Goal: Task Accomplishment & Management: Manage account settings

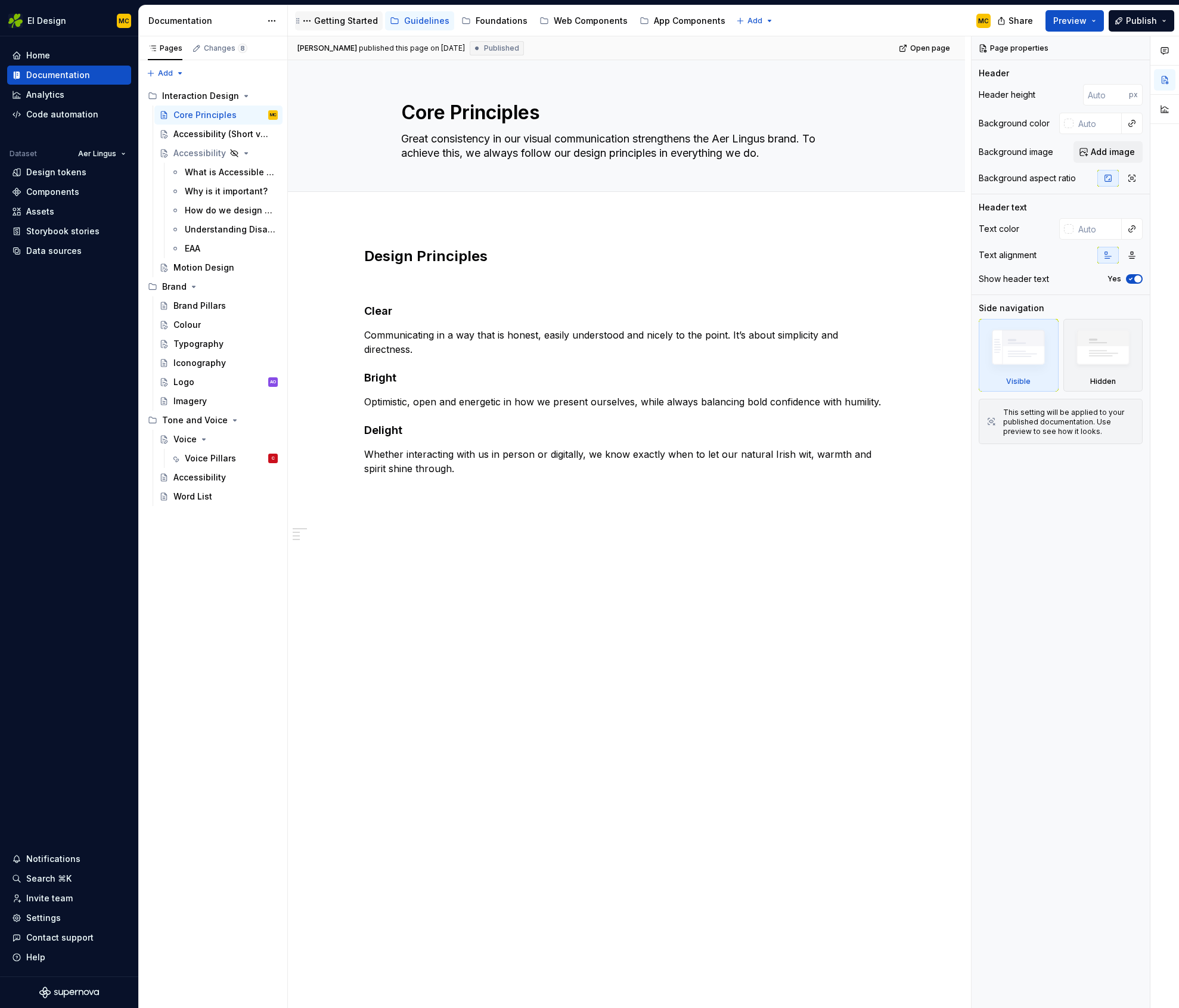
click at [338, 23] on div "Getting Started" at bounding box center [345, 20] width 63 height 12
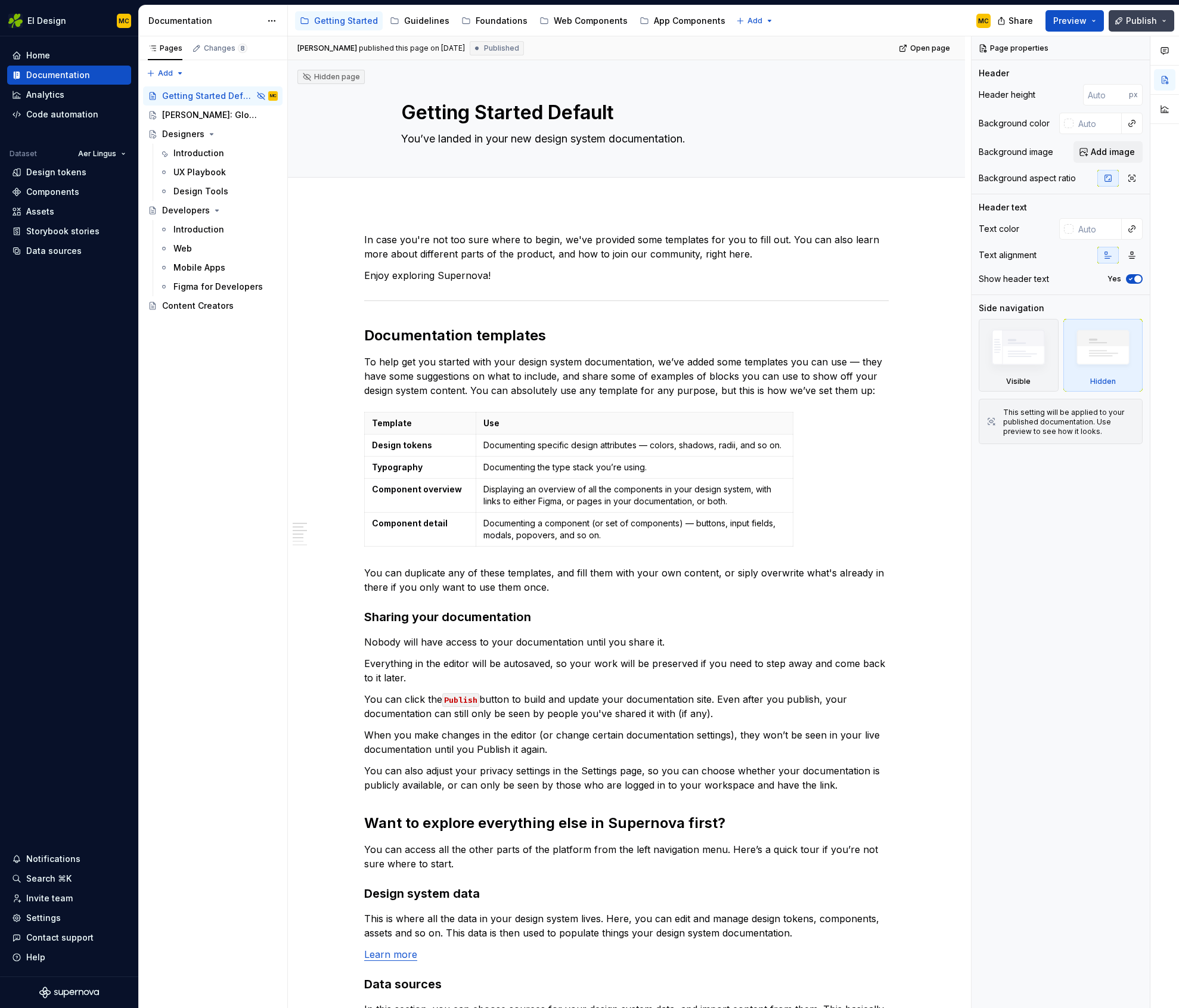
click at [1153, 20] on span "Publish" at bounding box center [1141, 20] width 31 height 12
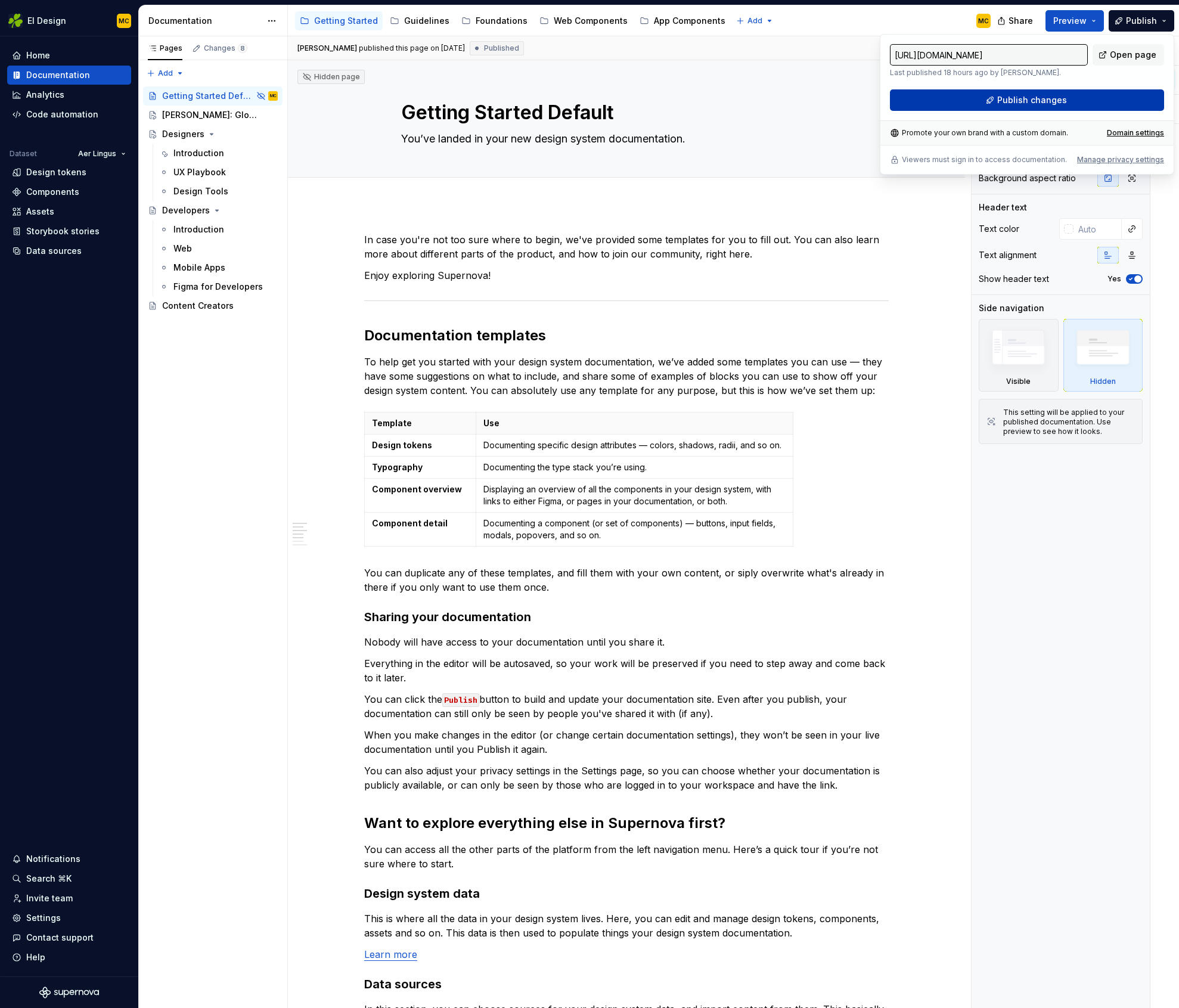
click at [1079, 98] on button "Publish changes" at bounding box center [1027, 100] width 274 height 21
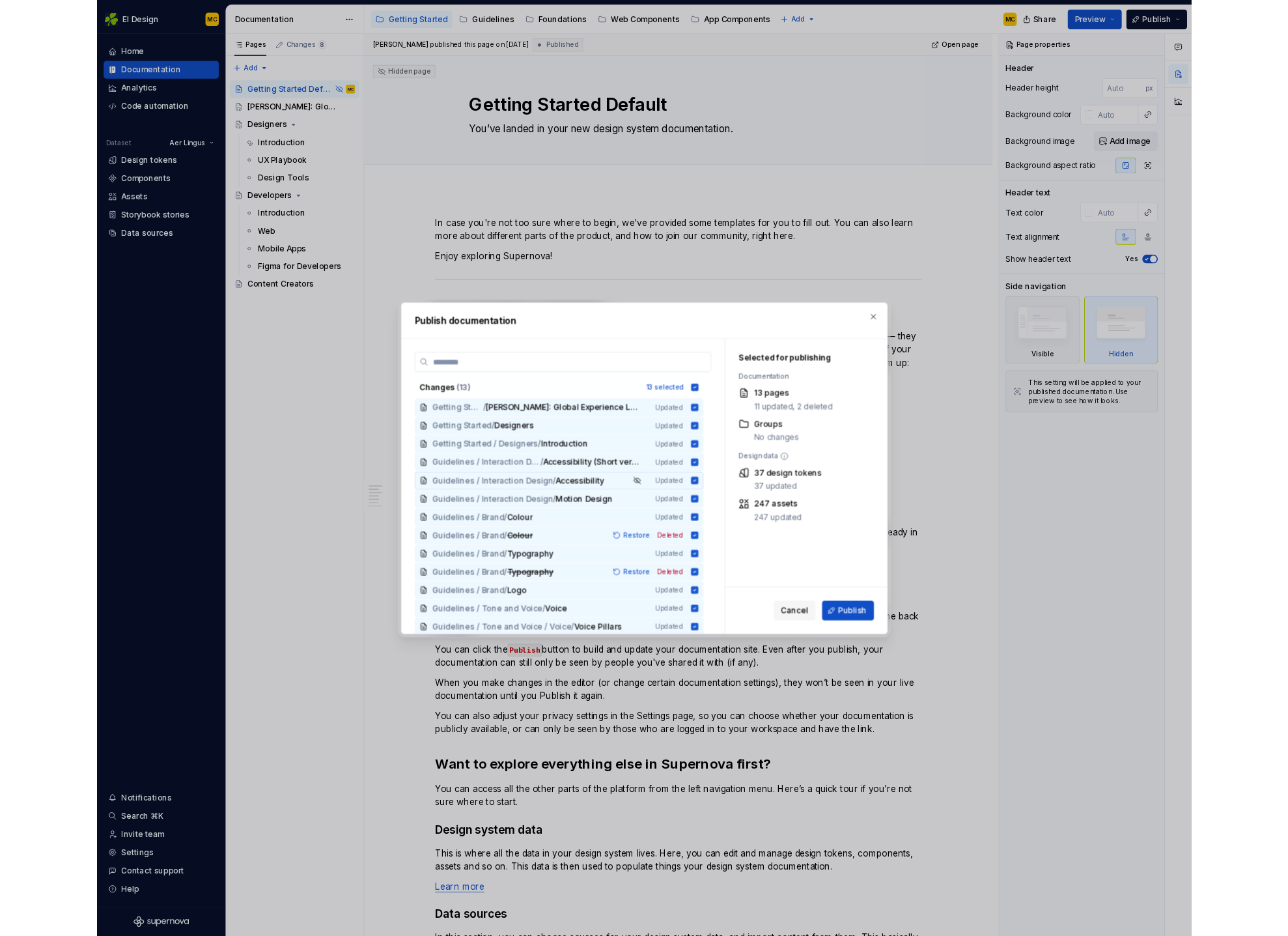
scroll to position [2, 0]
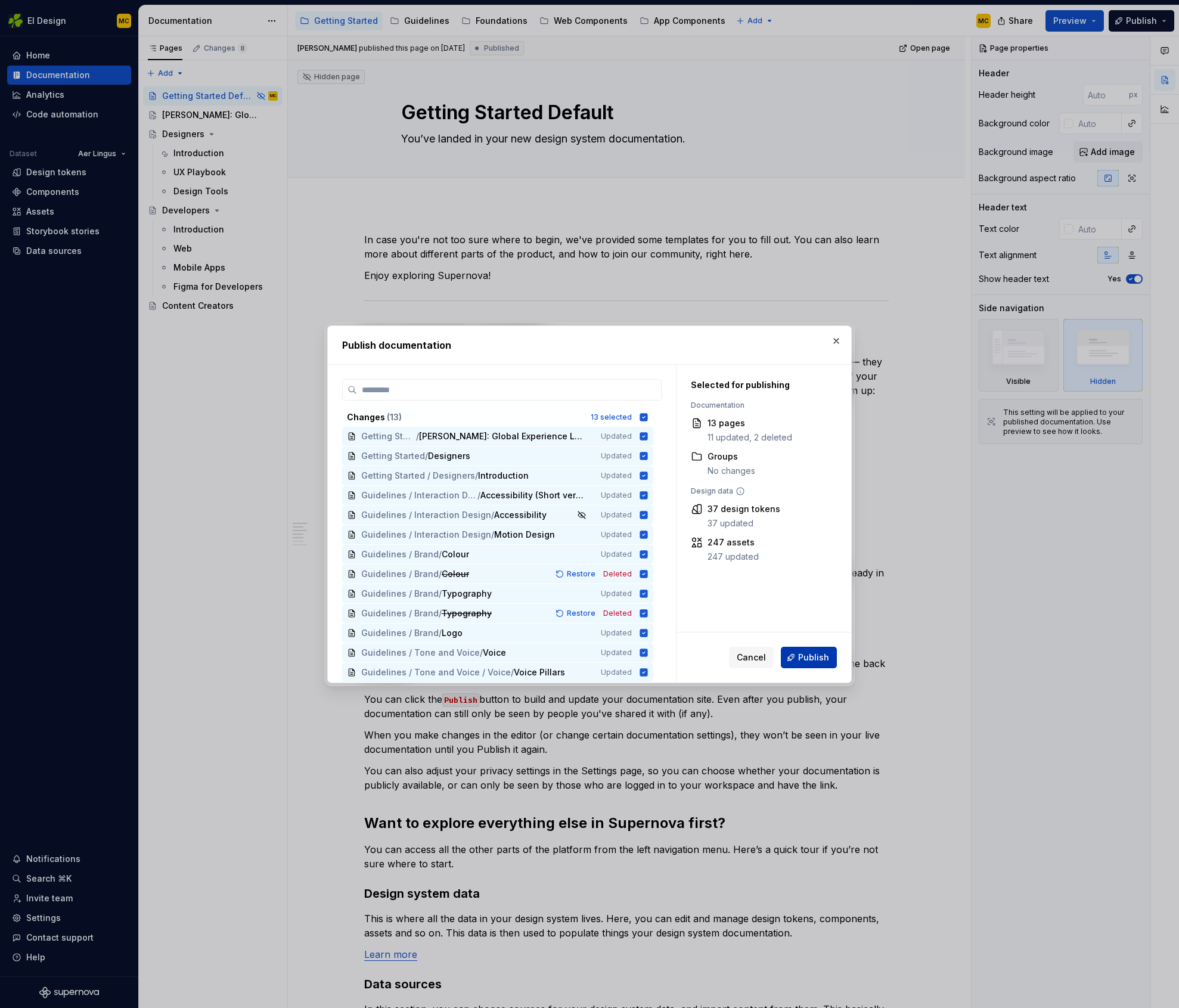
click at [825, 654] on span "Publish" at bounding box center [813, 657] width 31 height 12
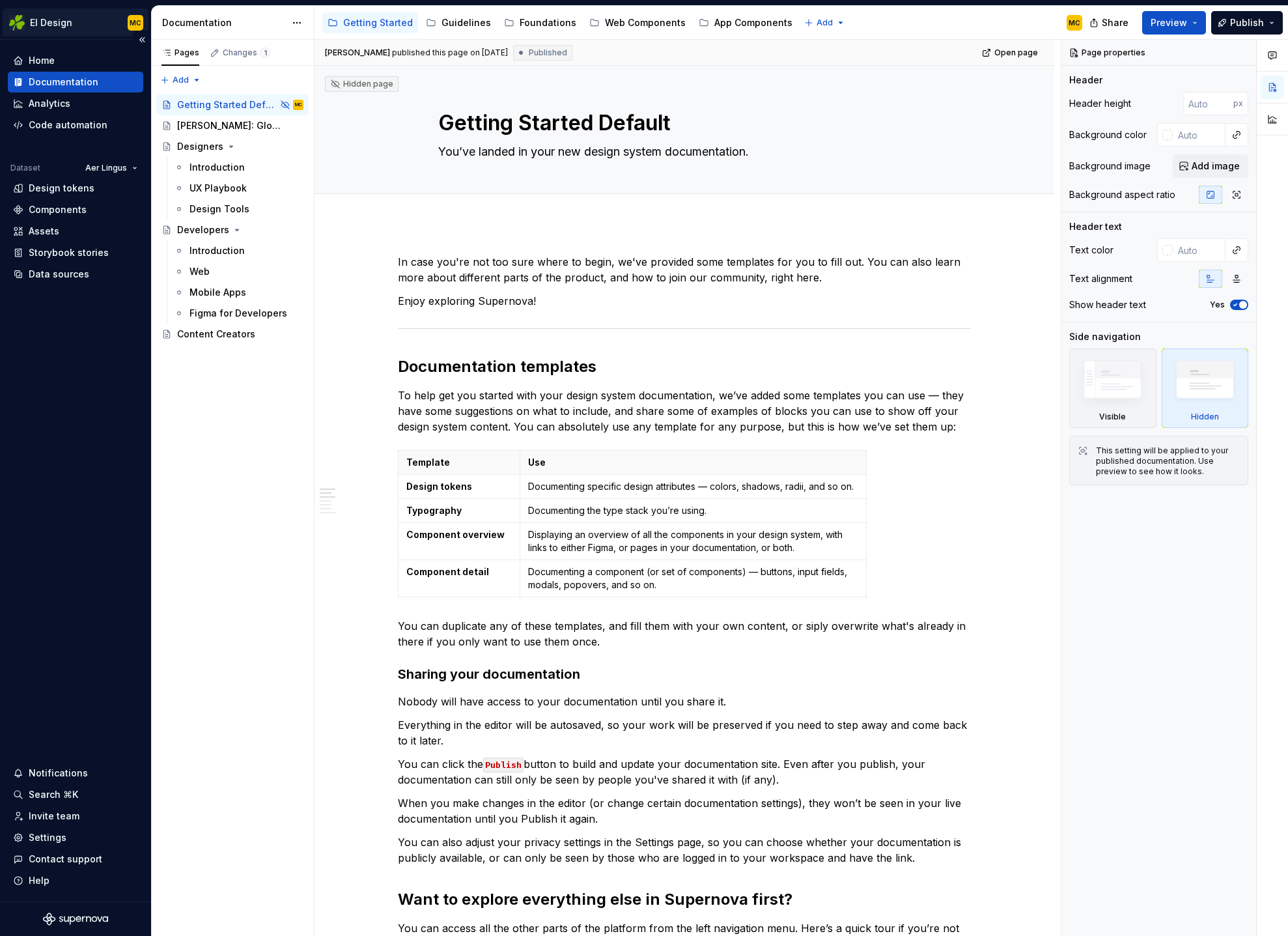
type textarea "*"
click at [1278, 26] on button "Publish" at bounding box center [1247, 22] width 72 height 23
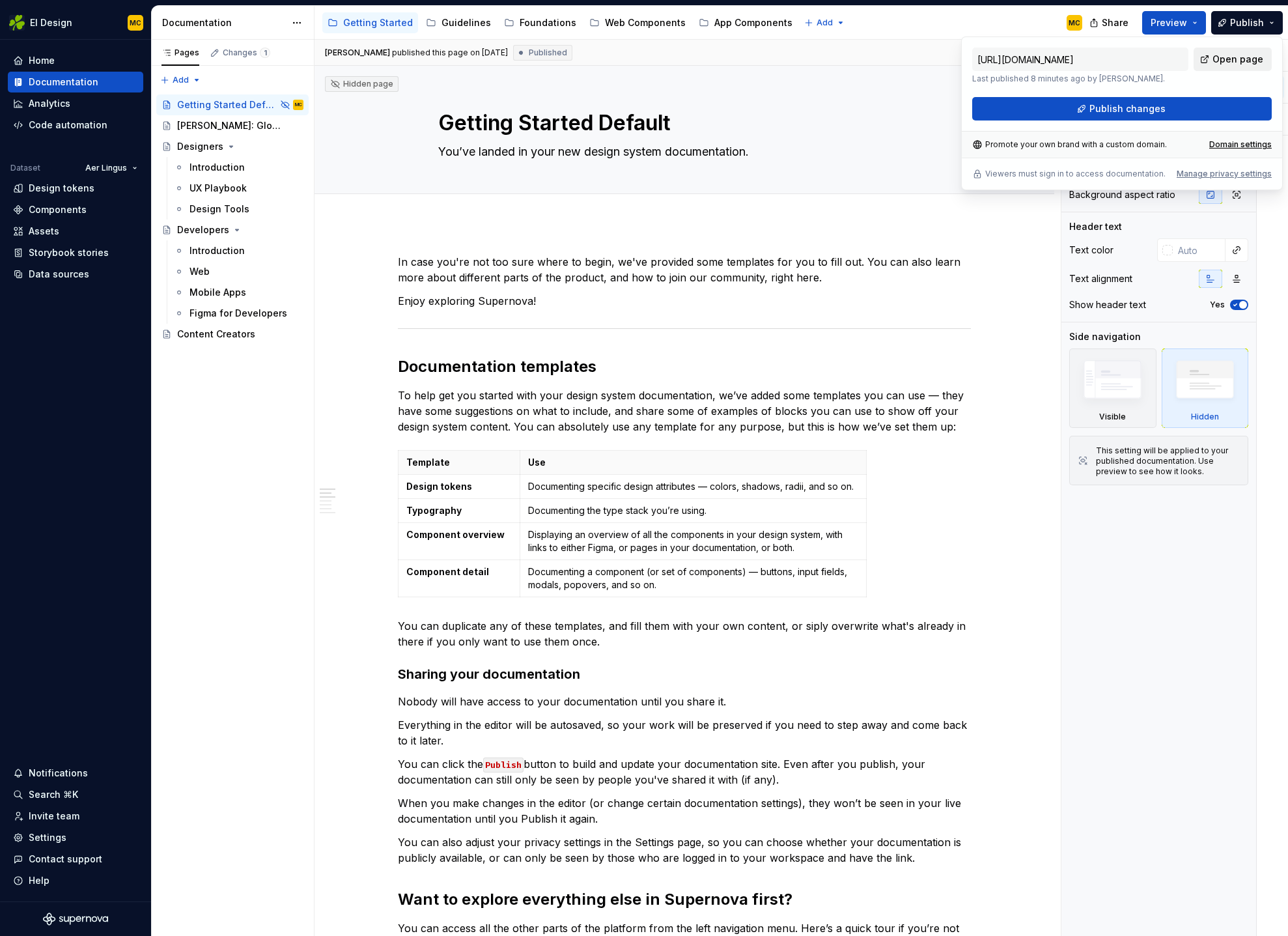
click at [1246, 57] on span "Open page" at bounding box center [1238, 59] width 51 height 13
click at [1236, 60] on span "Open page" at bounding box center [1238, 59] width 51 height 13
type textarea "*"
click at [1242, 146] on div "Domain settings" at bounding box center [1241, 145] width 63 height 10
type input "[URL][DOMAIN_NAME]"
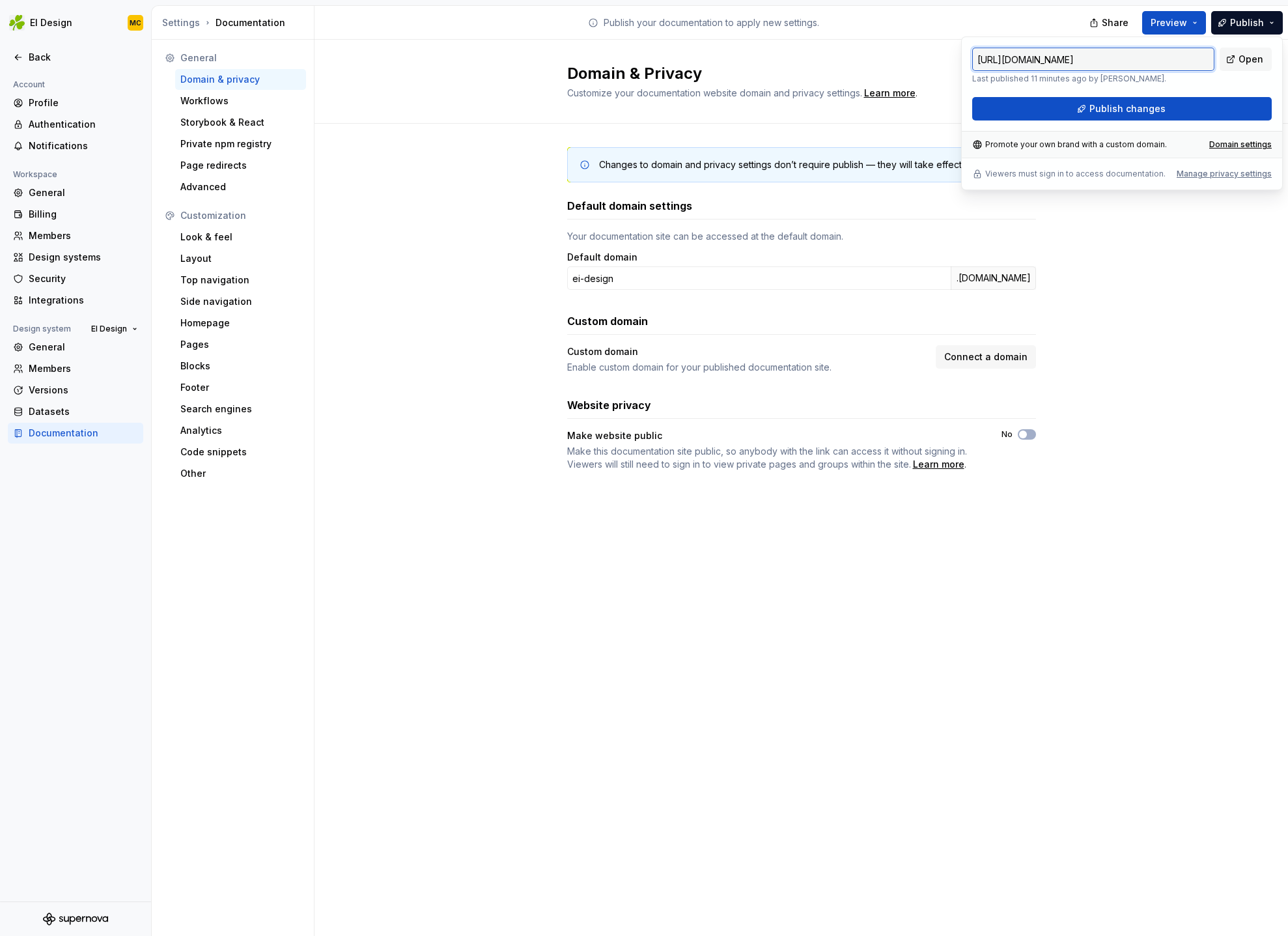
drag, startPoint x: 1168, startPoint y: 60, endPoint x: 907, endPoint y: 54, distance: 261.1
click at [907, 54] on body "EI Design MC Back Account Profile Authentication Notifications Workspace Genera…" at bounding box center [644, 468] width 1288 height 936
click at [1116, 63] on input "[URL][DOMAIN_NAME]" at bounding box center [1093, 59] width 242 height 23
click at [1245, 64] on span "Open" at bounding box center [1251, 59] width 25 height 13
click at [1106, 102] on span "Publish changes" at bounding box center [1128, 108] width 76 height 13
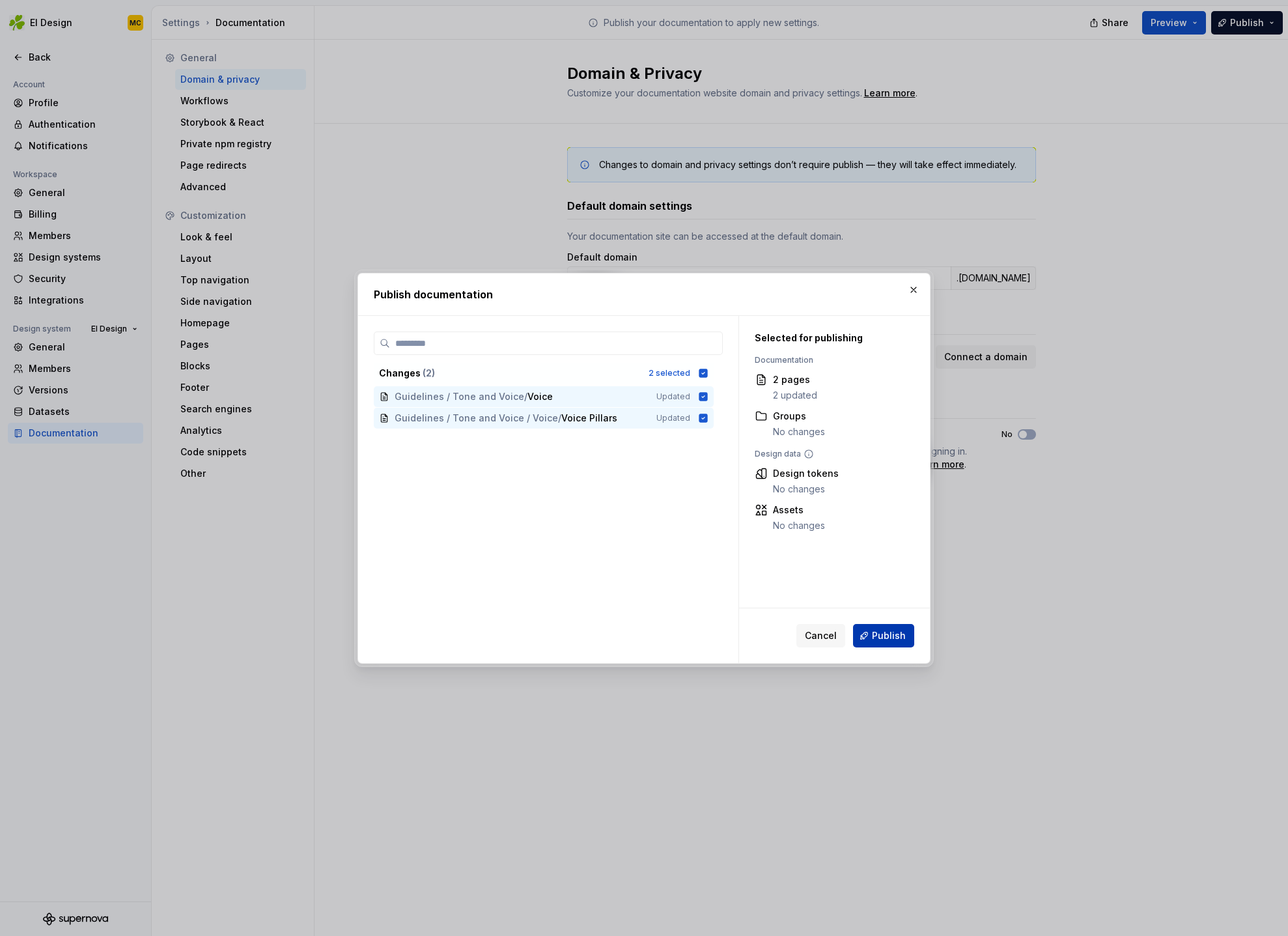
click at [892, 633] on span "Publish" at bounding box center [888, 635] width 34 height 13
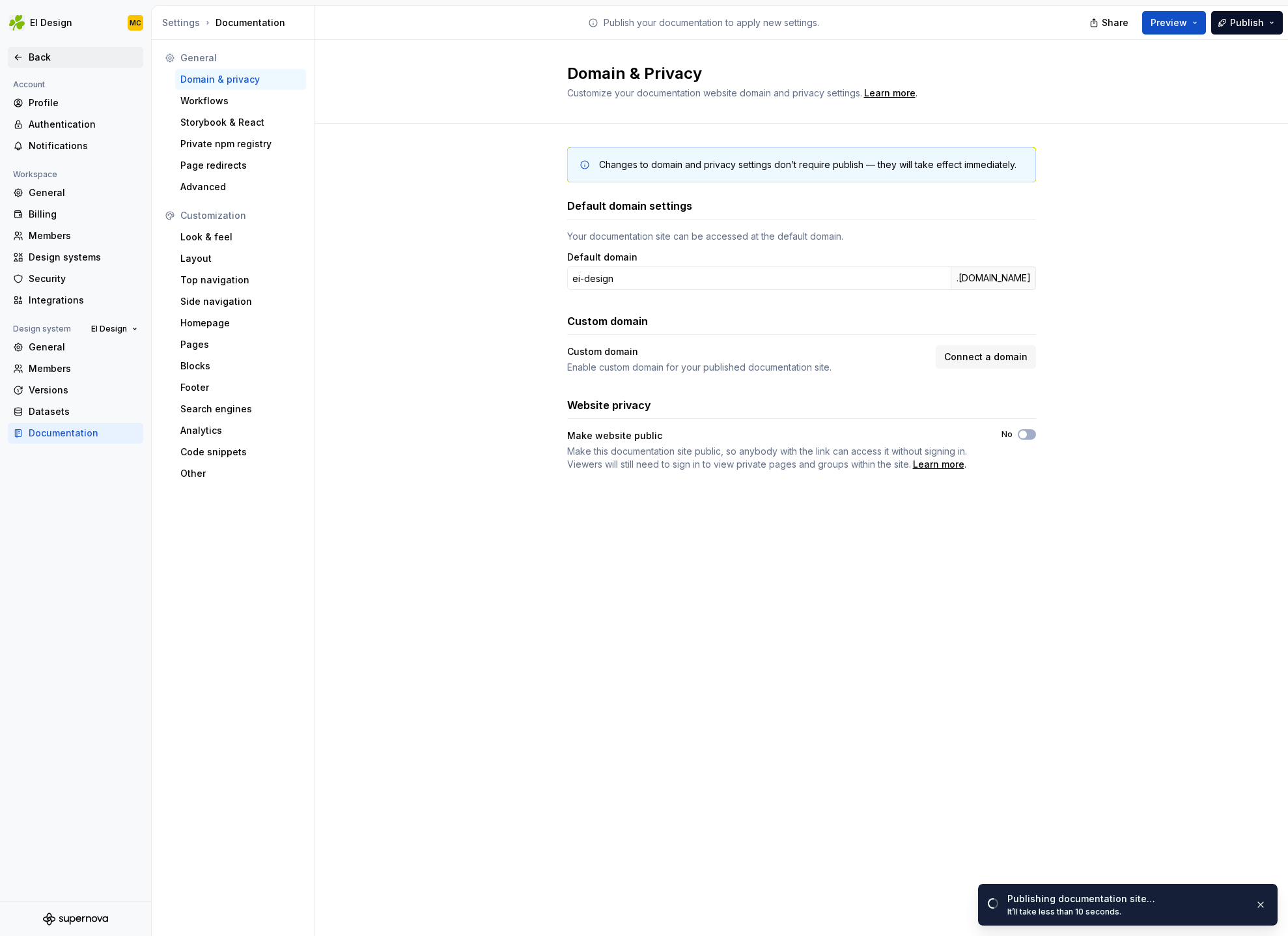
click at [33, 59] on div "Back" at bounding box center [83, 57] width 110 height 13
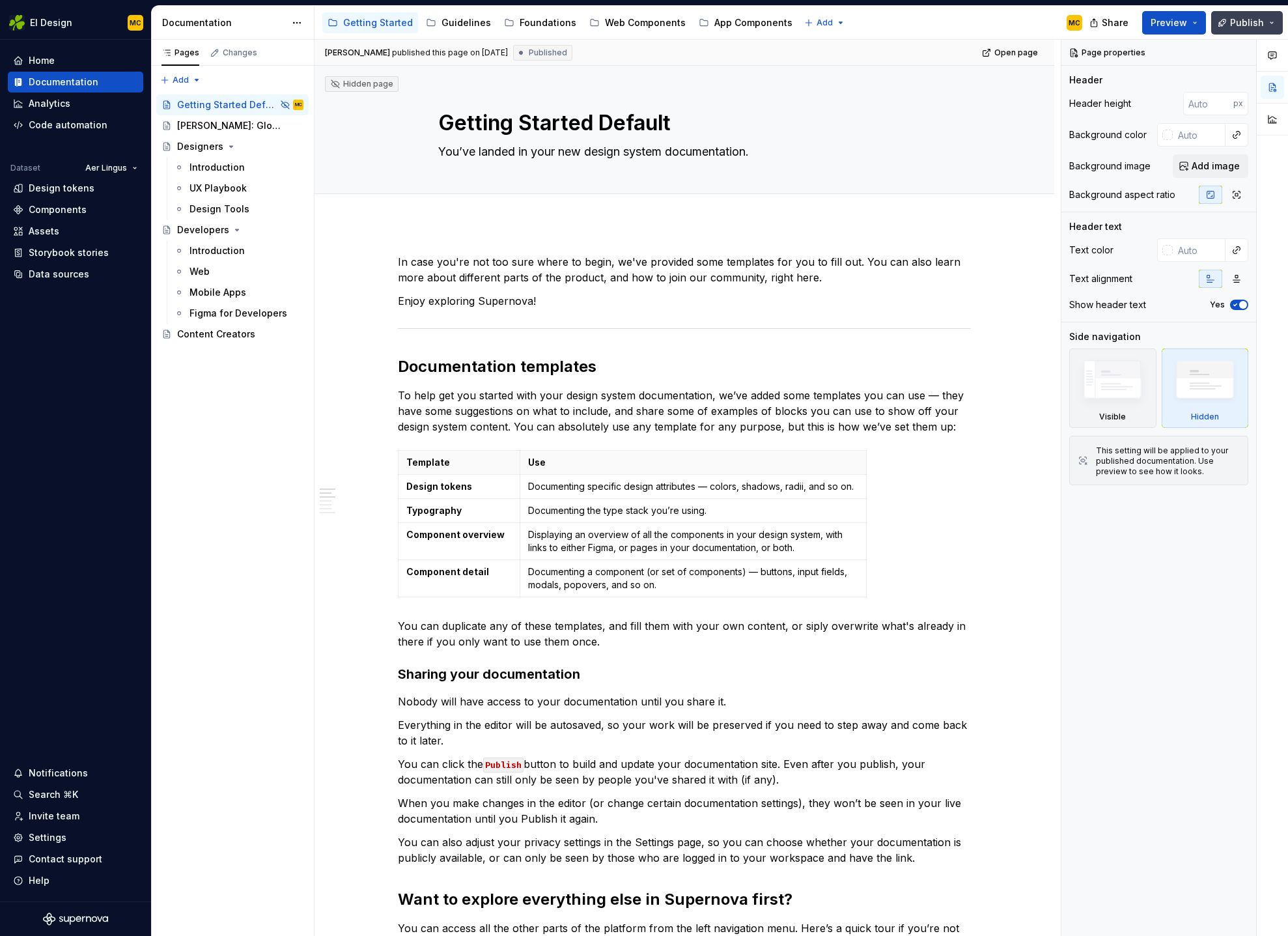
click at [1272, 27] on button "Publish" at bounding box center [1247, 22] width 72 height 23
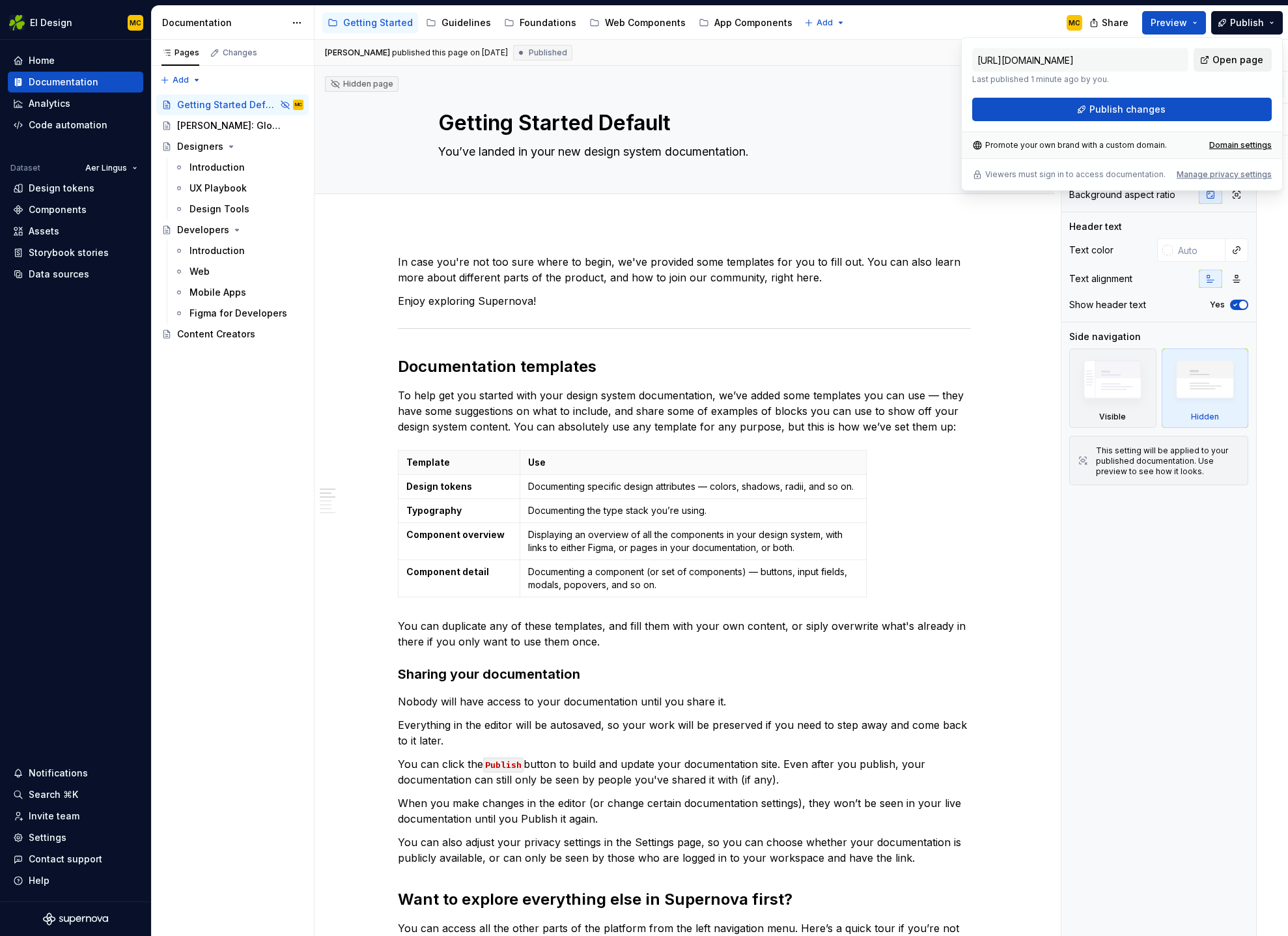
click at [1237, 64] on span "Open page" at bounding box center [1238, 60] width 51 height 13
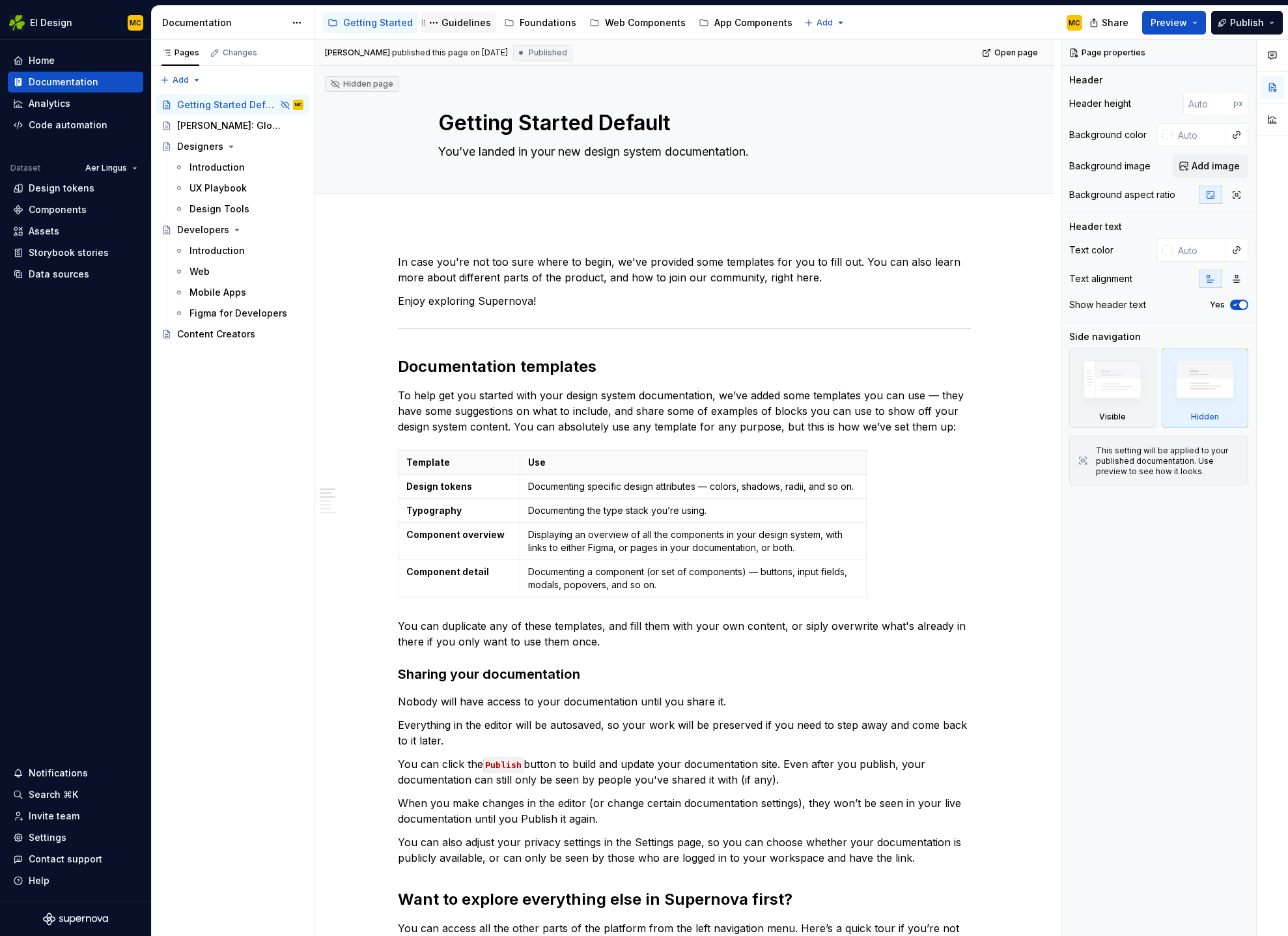
click at [453, 23] on div "Guidelines" at bounding box center [466, 22] width 49 height 13
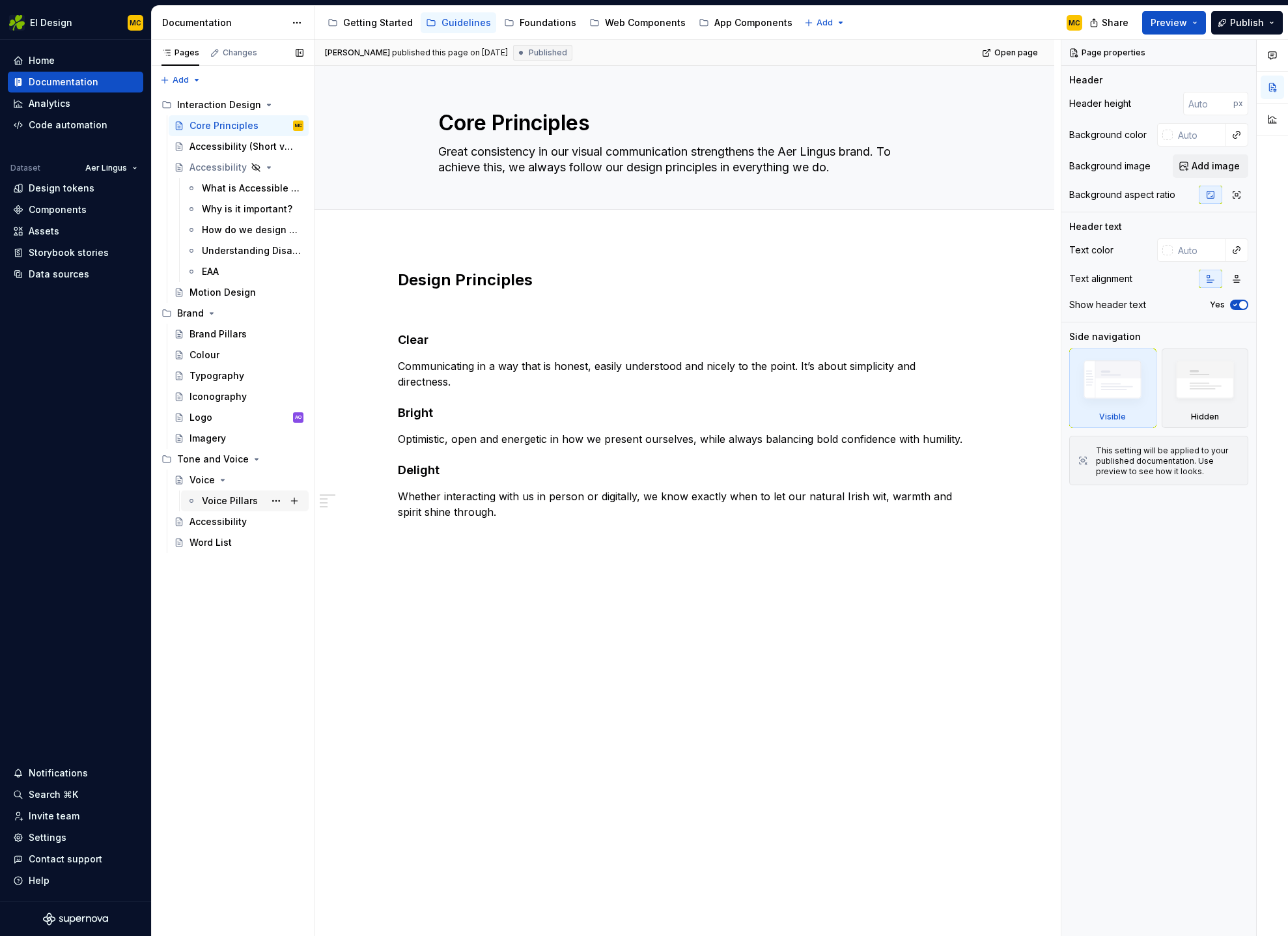
click at [235, 493] on div "Voice Pillars C" at bounding box center [253, 500] width 101 height 18
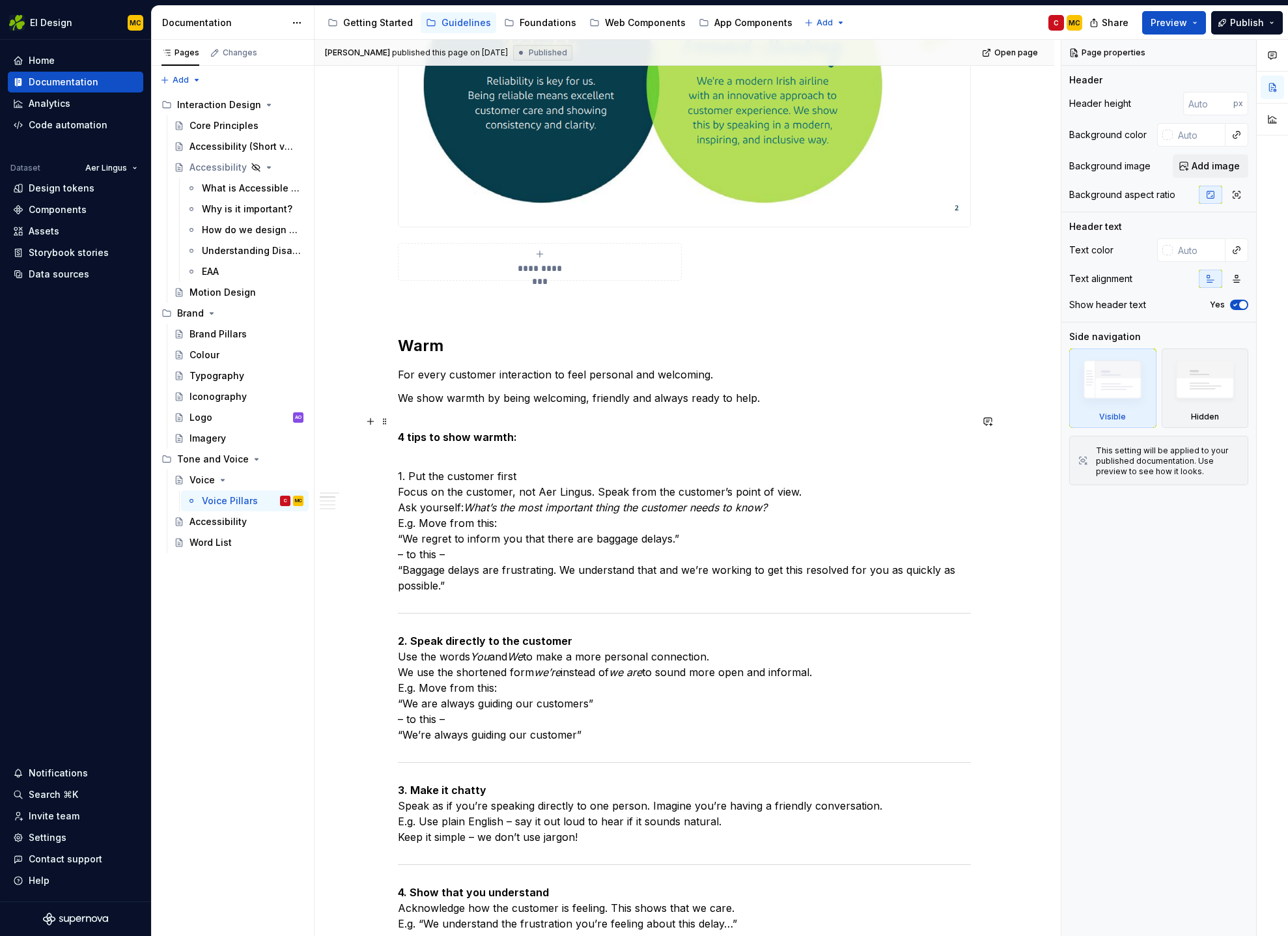
scroll to position [794, 0]
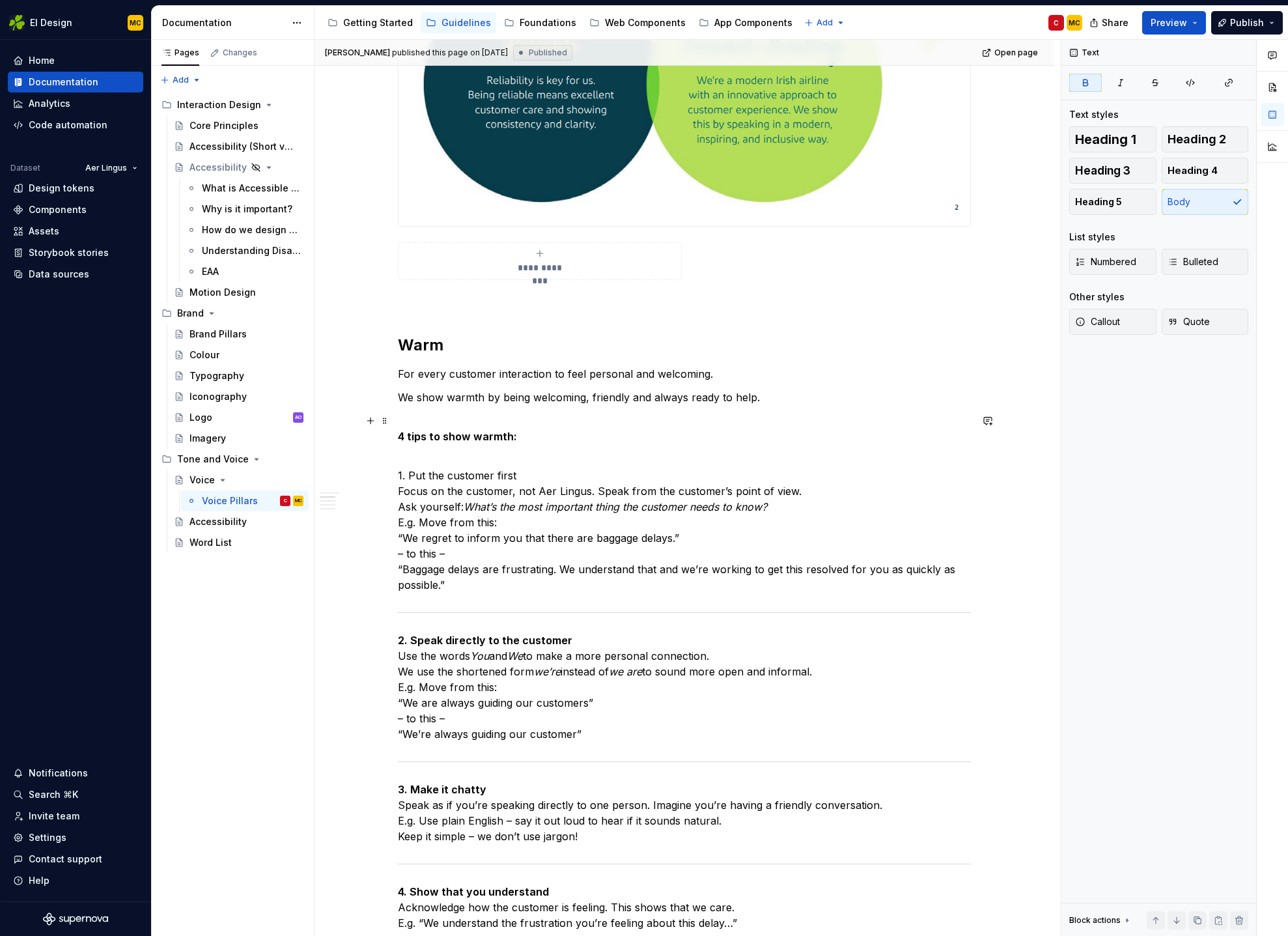
click at [440, 440] on strong "4 tips to show warmth:" at bounding box center [458, 436] width 119 height 13
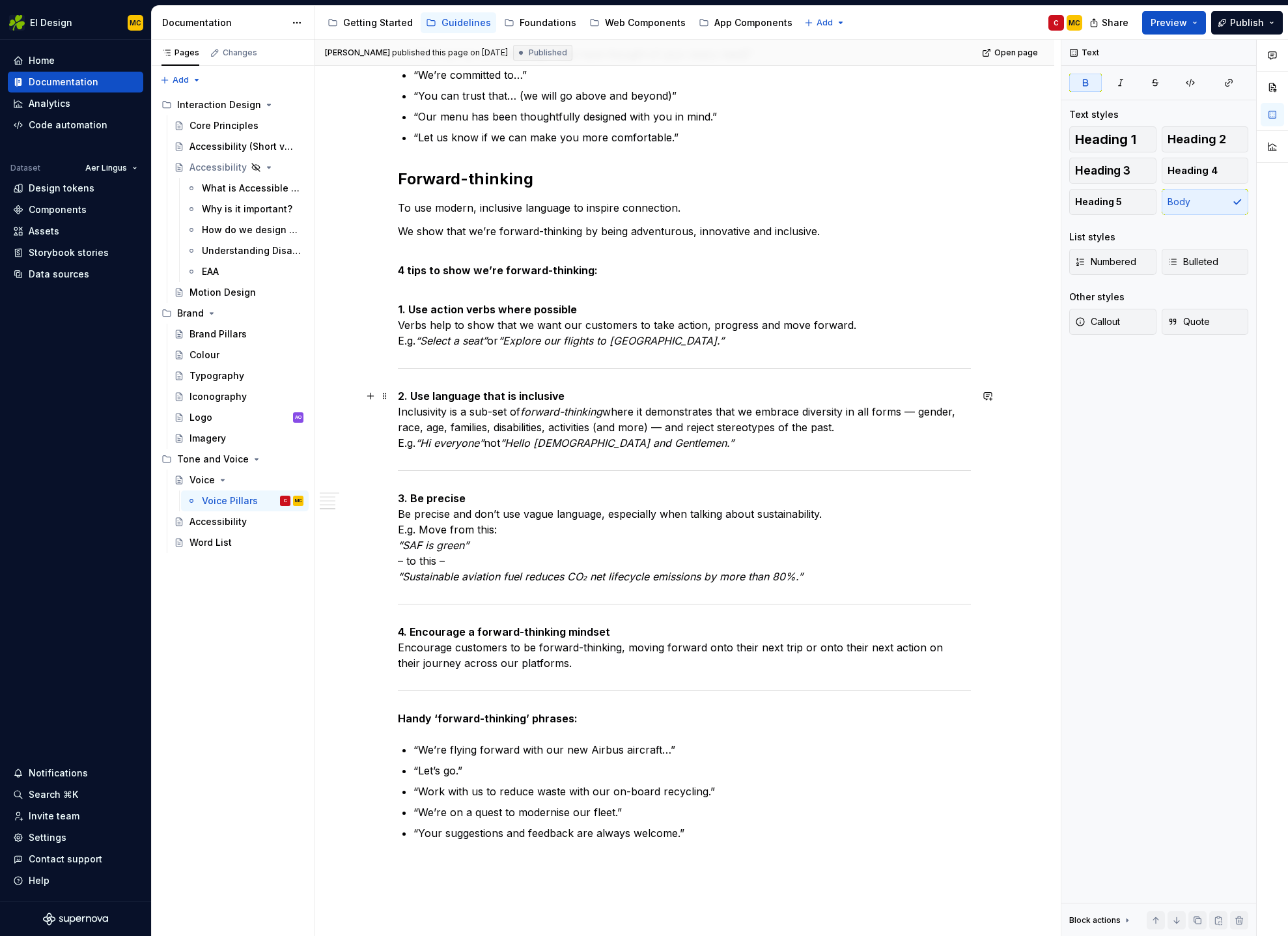
scroll to position [3203, 0]
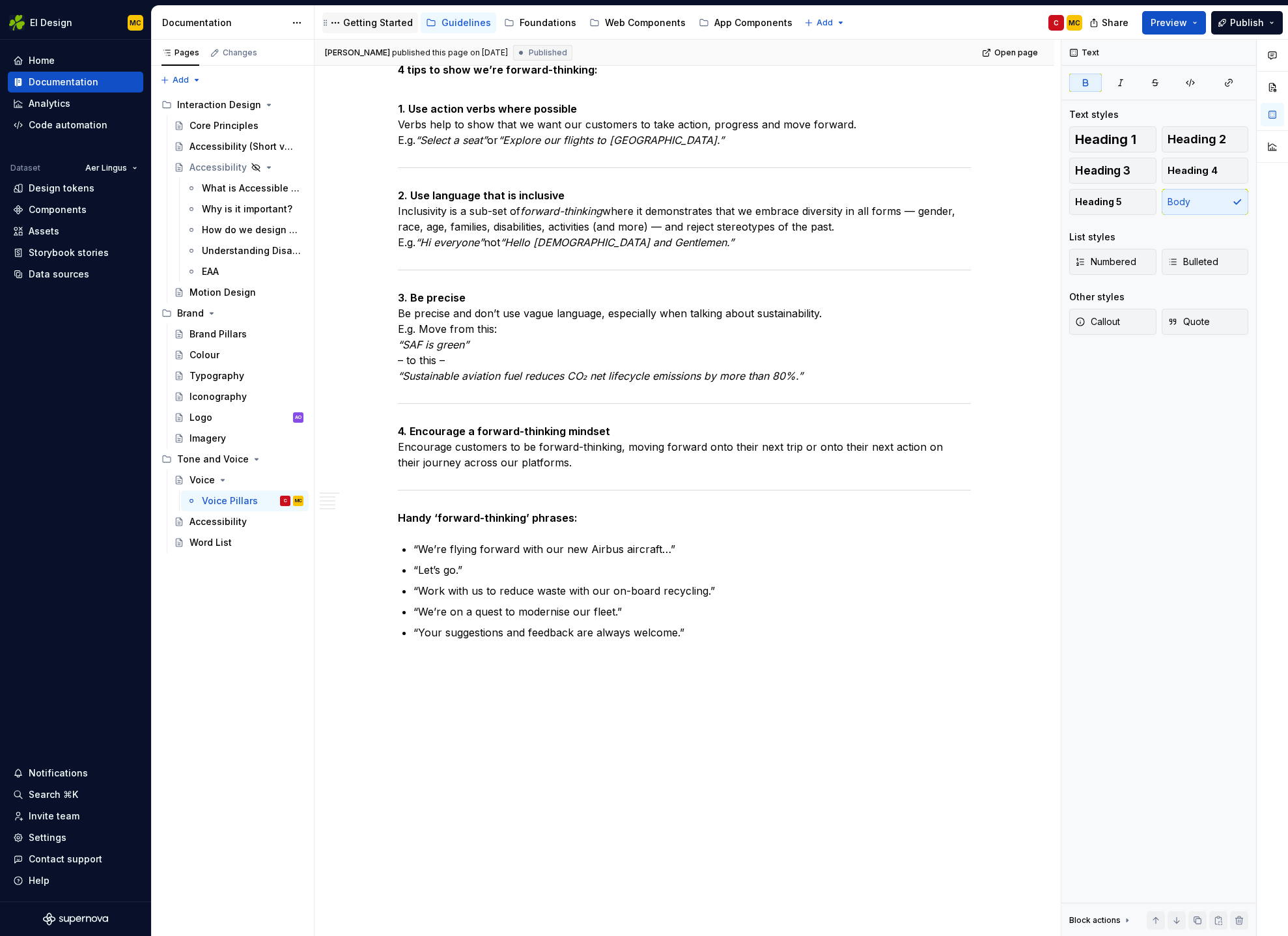
click at [368, 21] on div "Getting Started" at bounding box center [377, 22] width 69 height 13
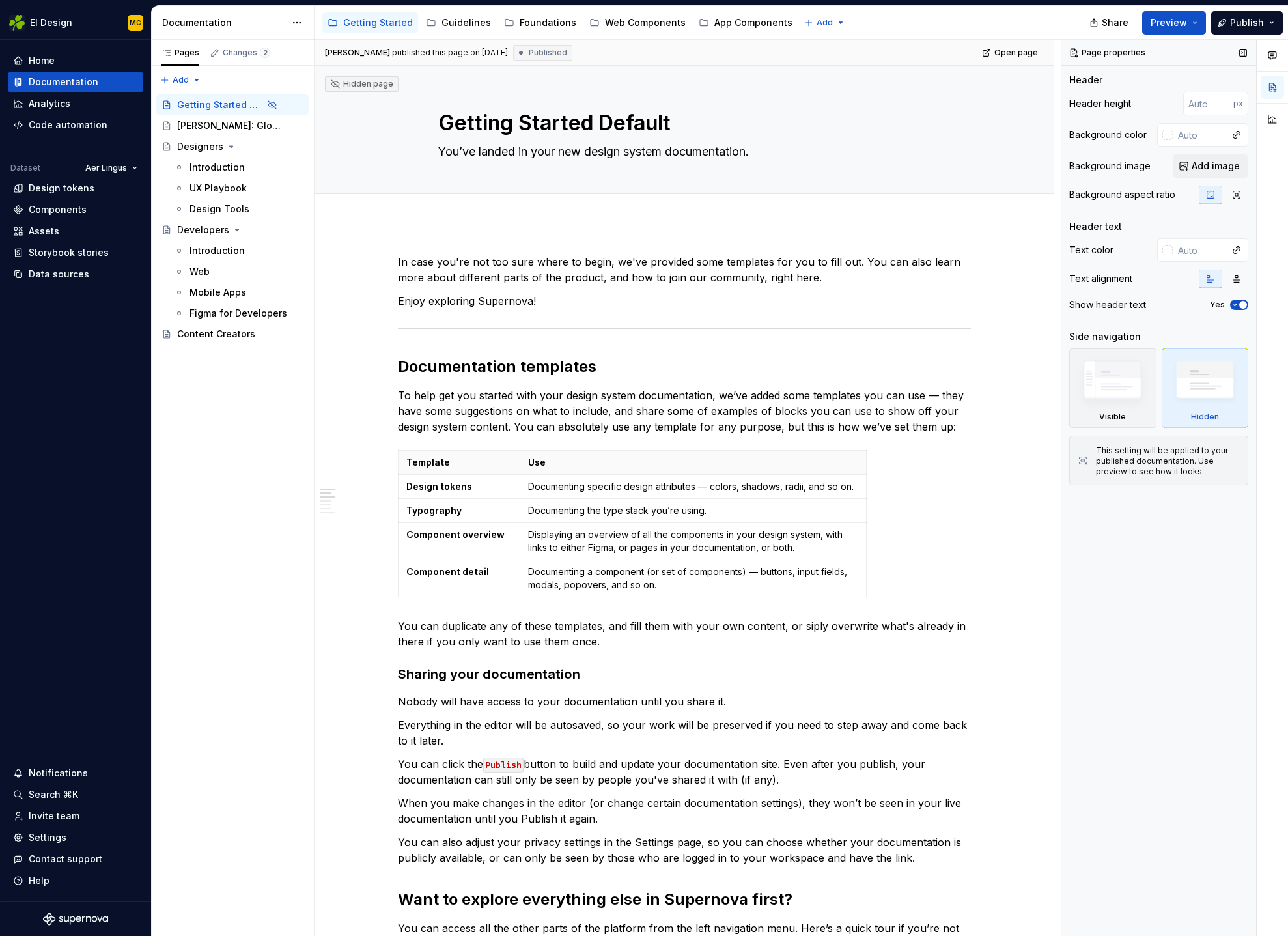
type textarea "*"
